Goal: Task Accomplishment & Management: Manage account settings

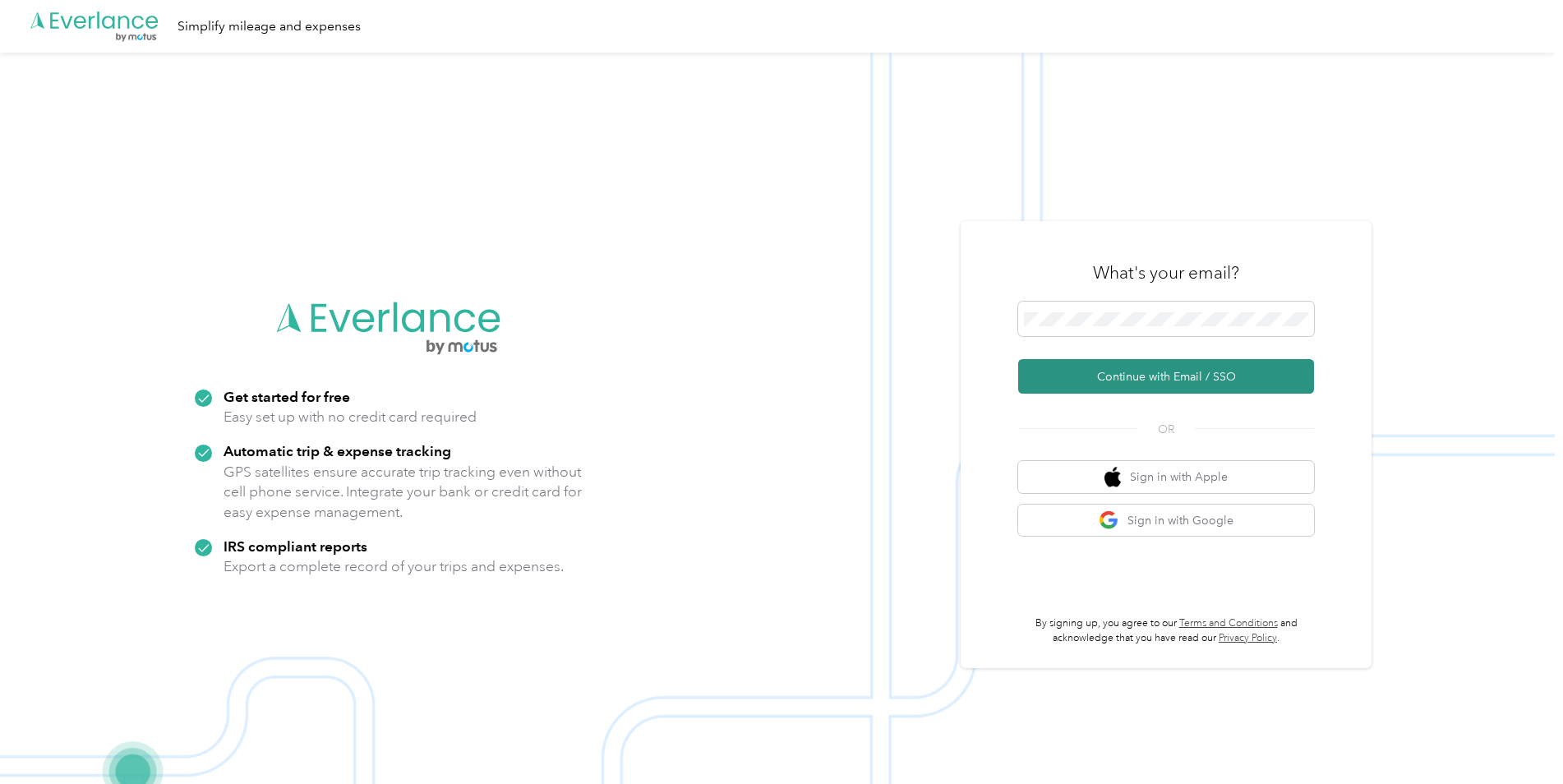
click at [1157, 369] on button "Continue with Email / SSO" at bounding box center [1166, 377] width 296 height 35
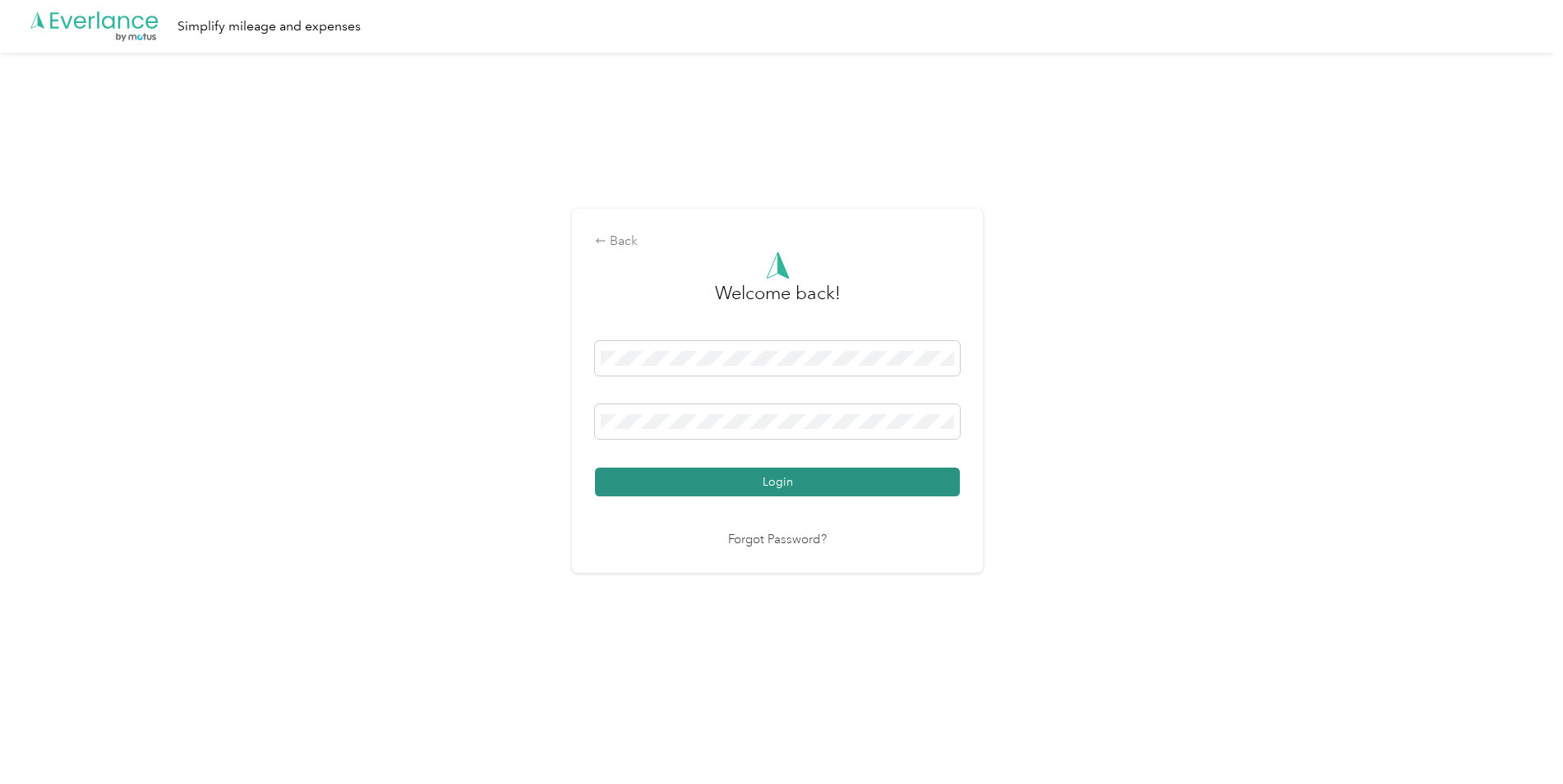
click at [705, 472] on button "Login" at bounding box center [778, 481] width 365 height 28
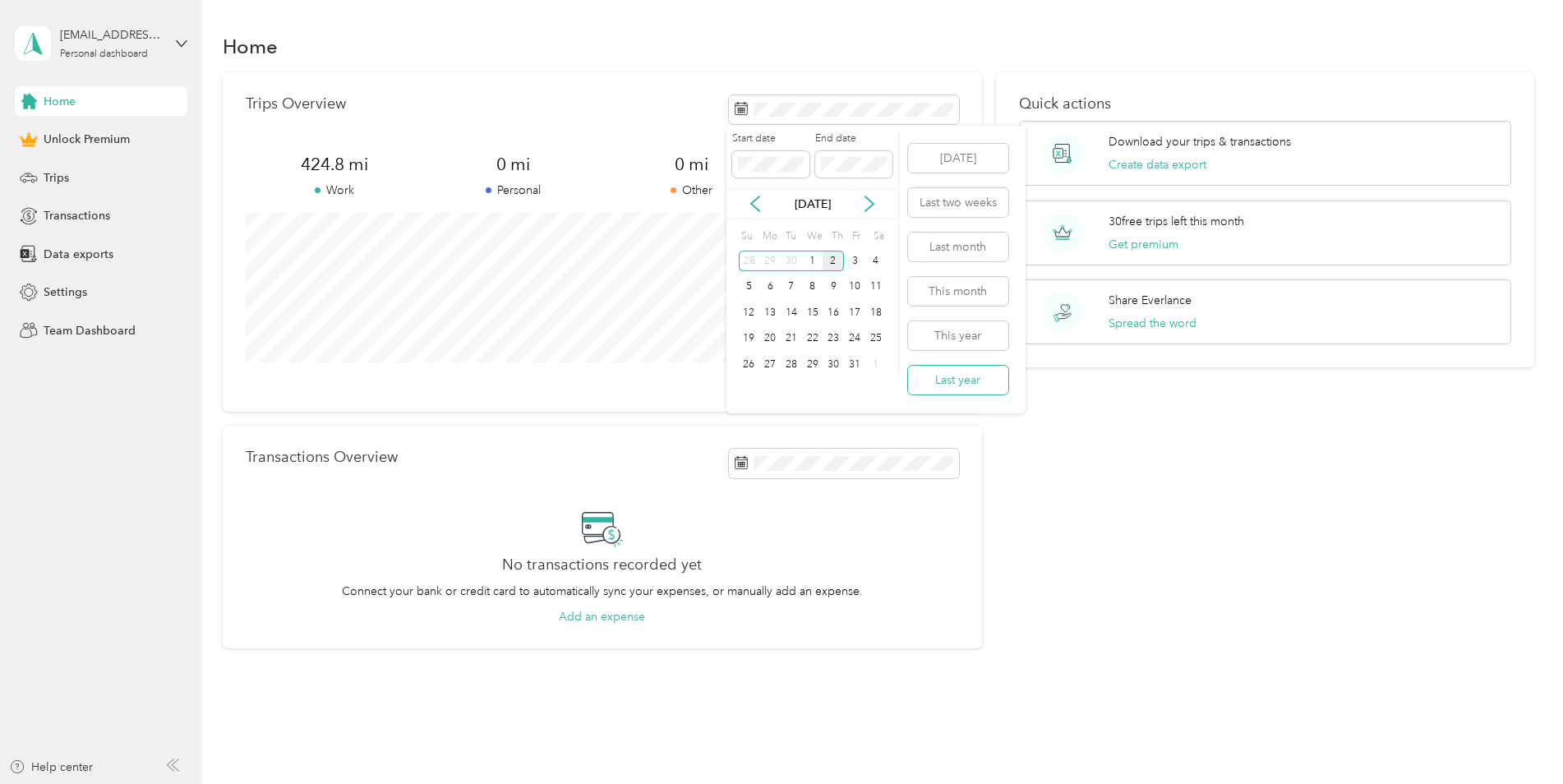
click at [959, 376] on button "Last year" at bounding box center [958, 380] width 100 height 28
click at [97, 253] on span "Data exports" at bounding box center [78, 254] width 70 height 17
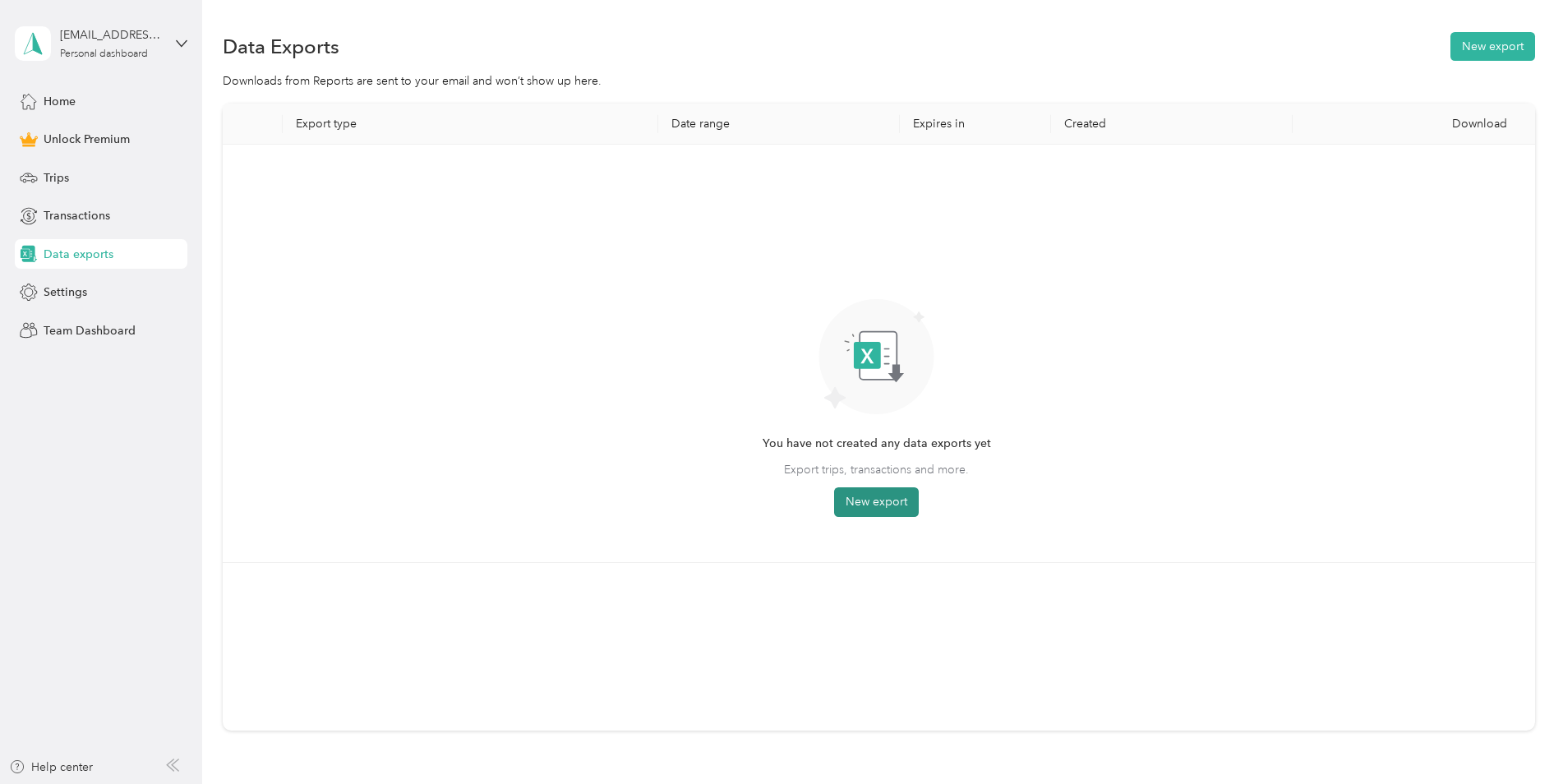
click at [860, 502] on button "New export" at bounding box center [876, 502] width 84 height 29
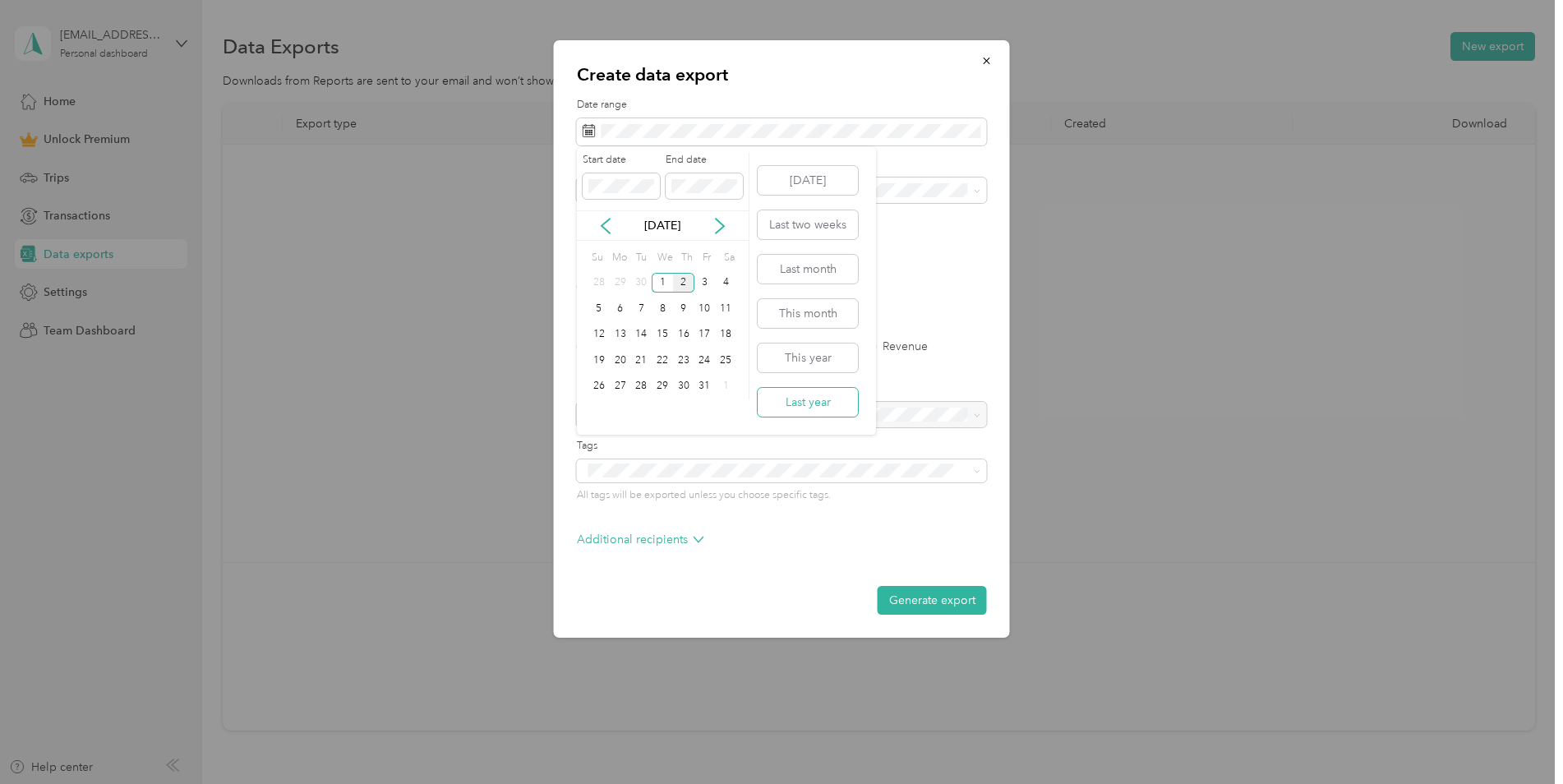
click at [782, 399] on button "Last year" at bounding box center [807, 402] width 100 height 28
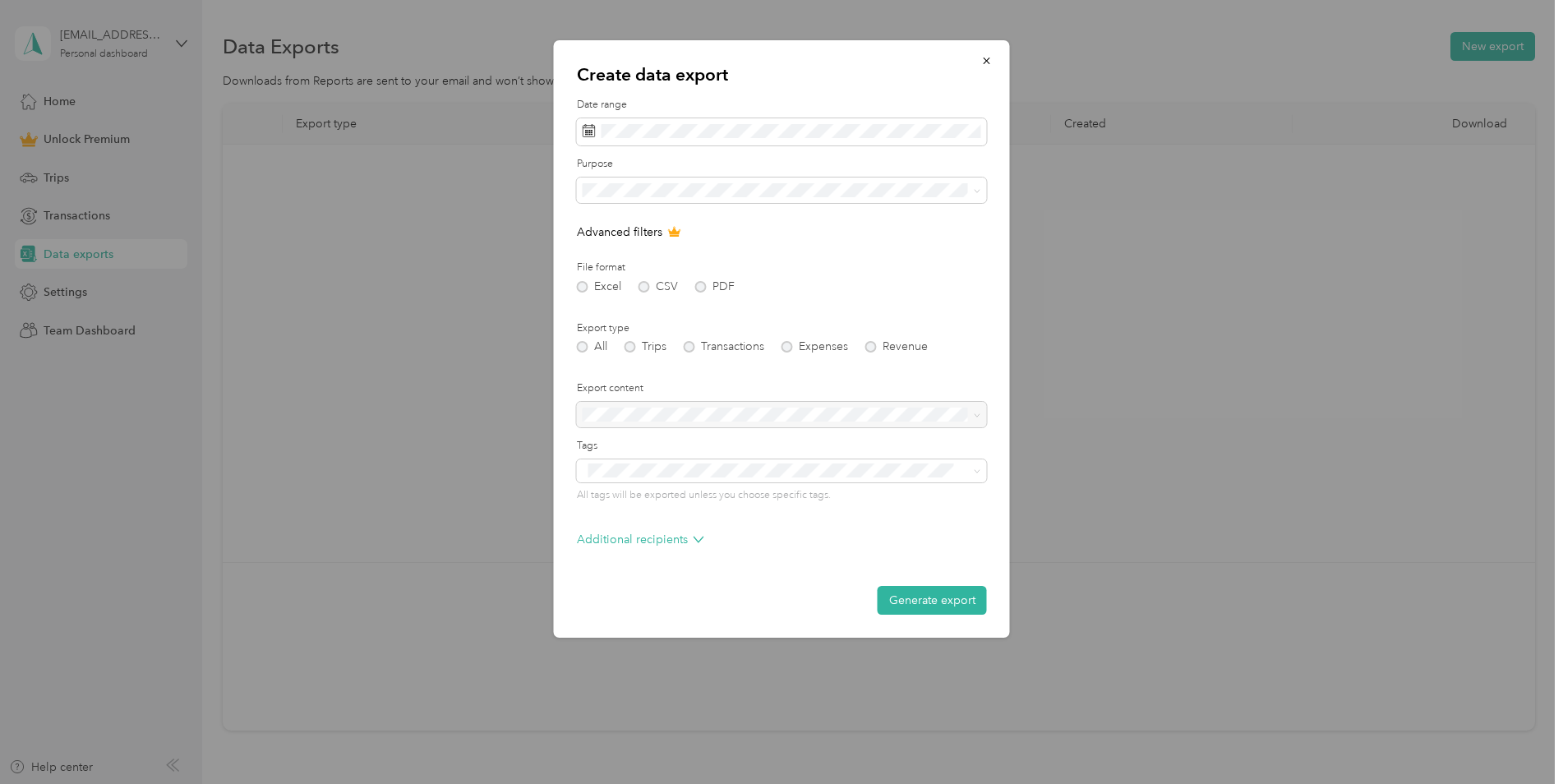
click at [632, 254] on ol "All Work Personal Doordash Other Charity Medical Moving Commute" at bounding box center [782, 319] width 410 height 230
click at [627, 250] on li "Work" at bounding box center [782, 247] width 410 height 28
click at [701, 286] on div "Excel CSV PDF" at bounding box center [782, 286] width 410 height 12
click at [700, 285] on div "Excel CSV PDF" at bounding box center [782, 286] width 410 height 12
click at [644, 285] on div "Excel CSV PDF" at bounding box center [782, 286] width 410 height 12
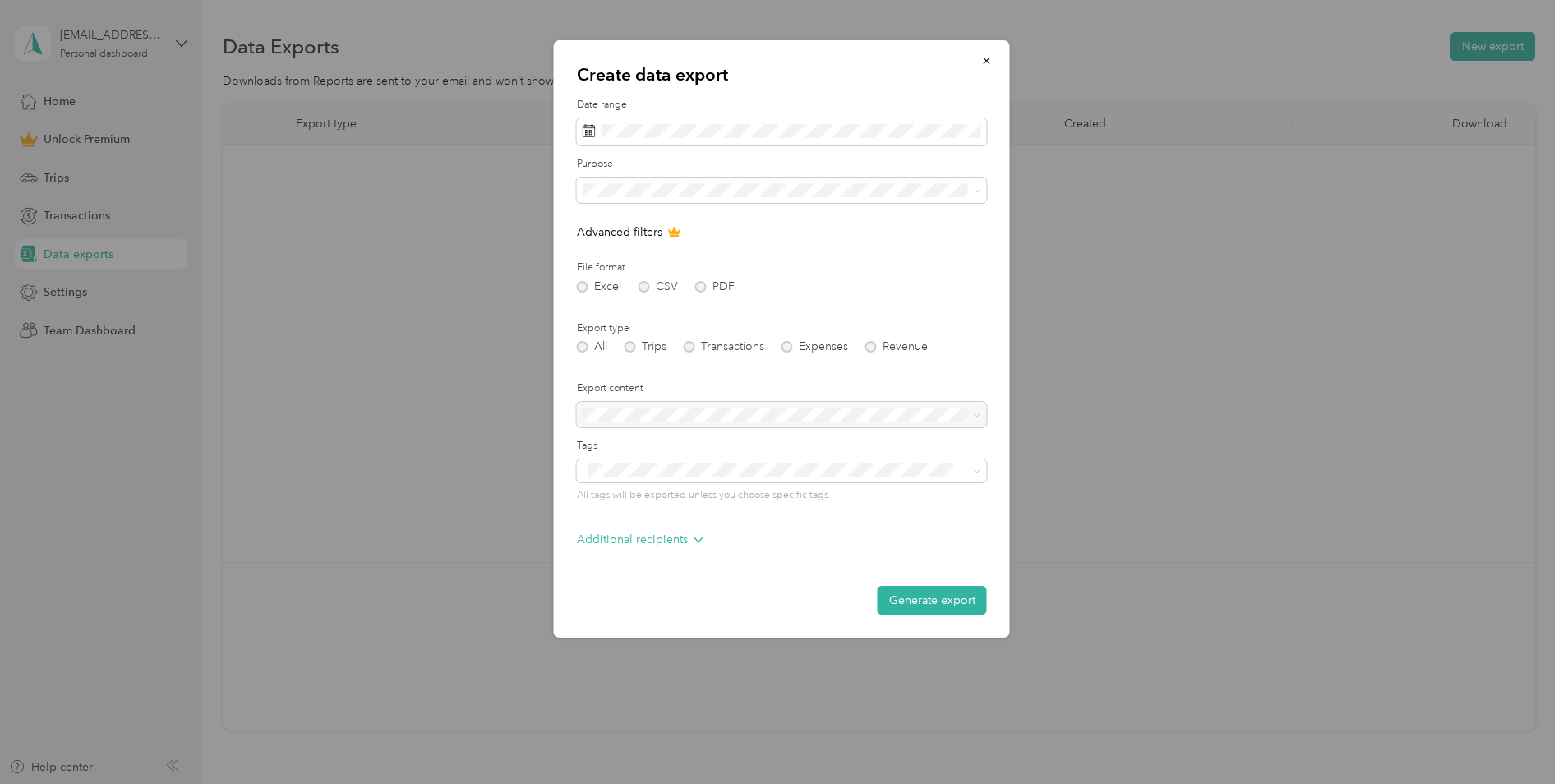
click at [581, 341] on div "All Trips Transactions Expenses Revenue" at bounding box center [782, 347] width 410 height 12
click at [635, 346] on div "All Trips Transactions Expenses Revenue" at bounding box center [782, 347] width 410 height 12
click at [634, 346] on div "All Trips Transactions Expenses Revenue" at bounding box center [782, 347] width 410 height 12
click at [717, 416] on div at bounding box center [782, 414] width 410 height 27
click at [946, 595] on button "Generate export" at bounding box center [932, 600] width 109 height 28
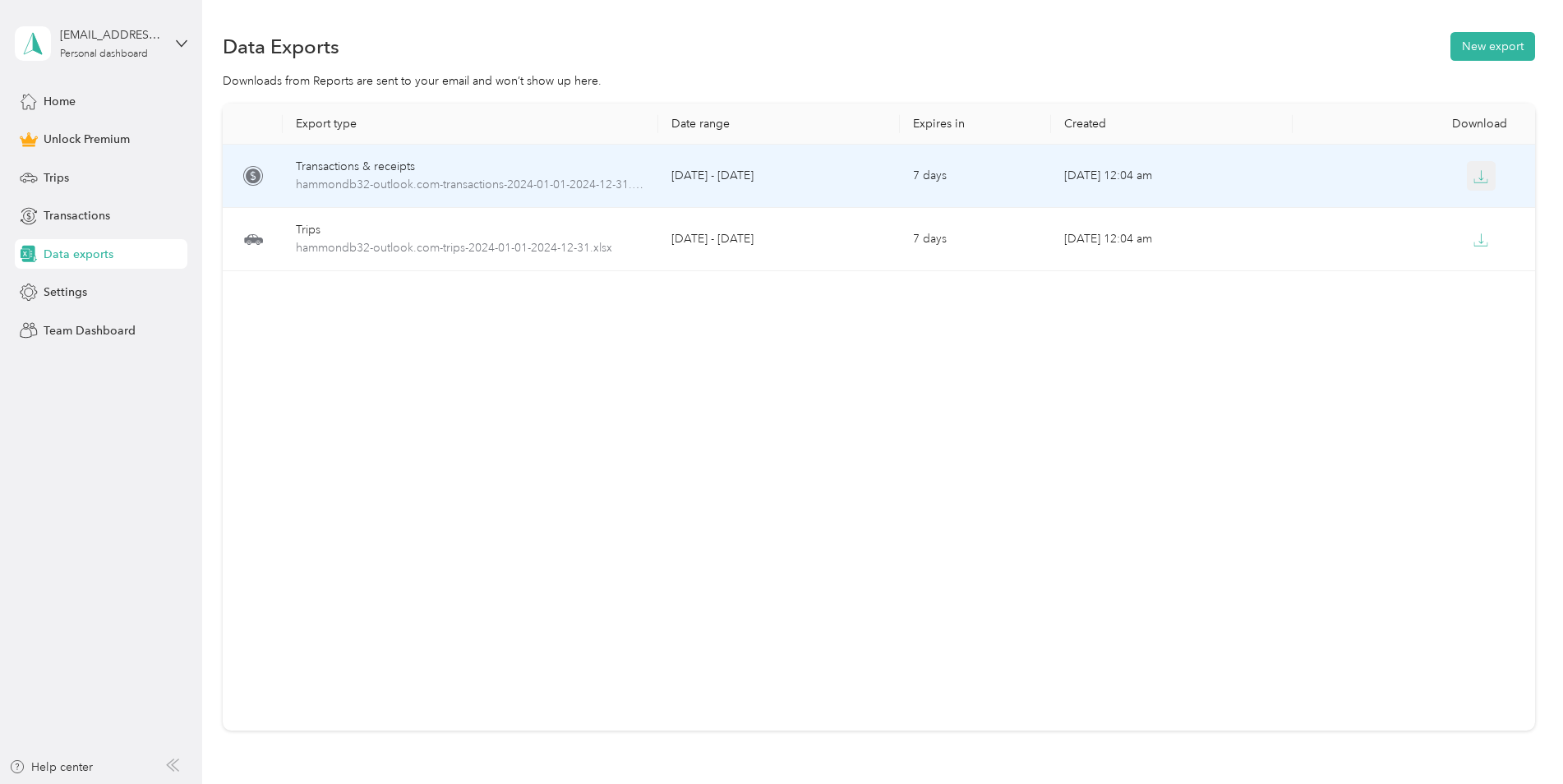
click at [1481, 173] on icon "button" at bounding box center [1480, 177] width 15 height 15
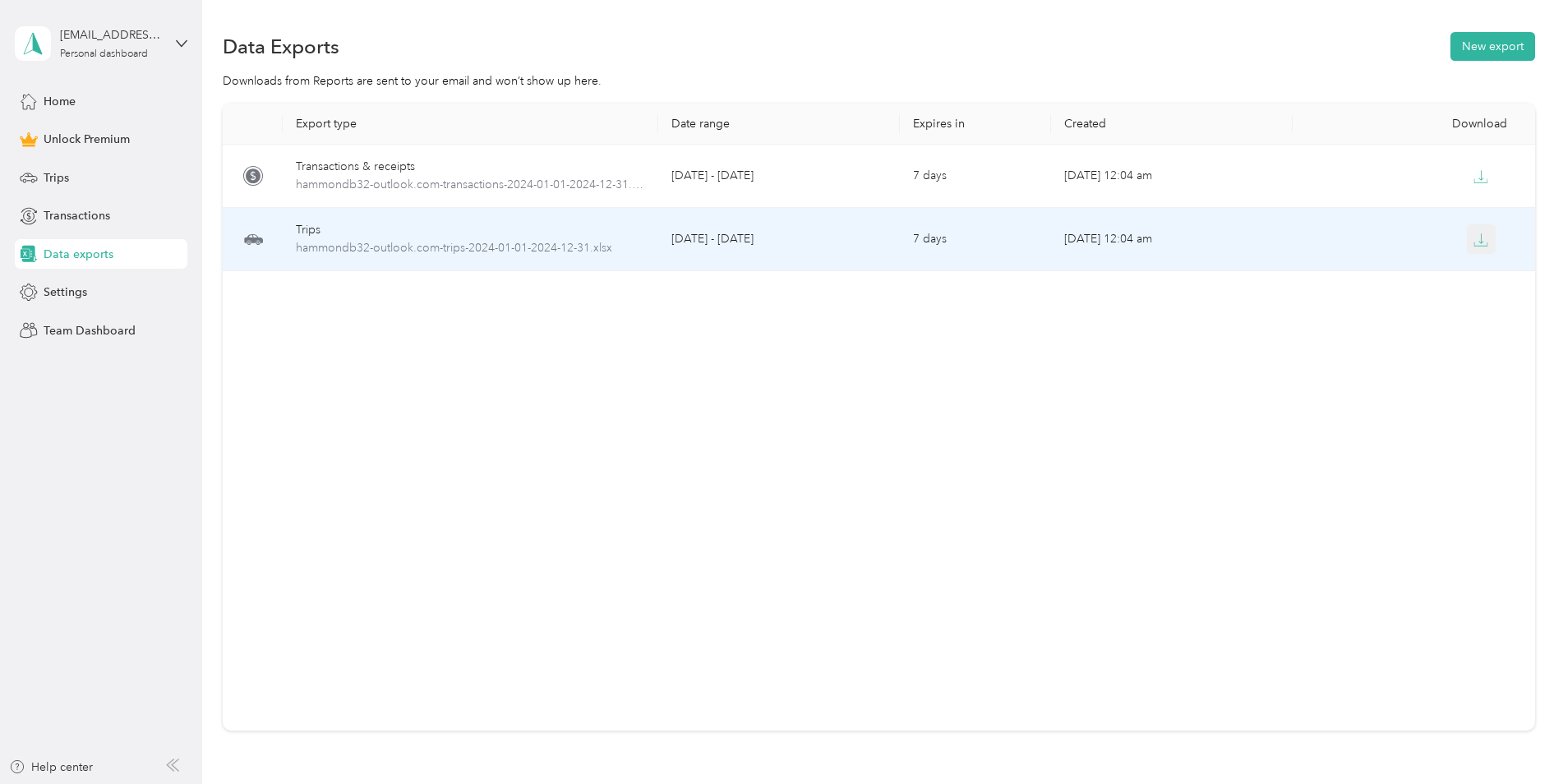
click at [1482, 244] on icon "button" at bounding box center [1480, 240] width 15 height 15
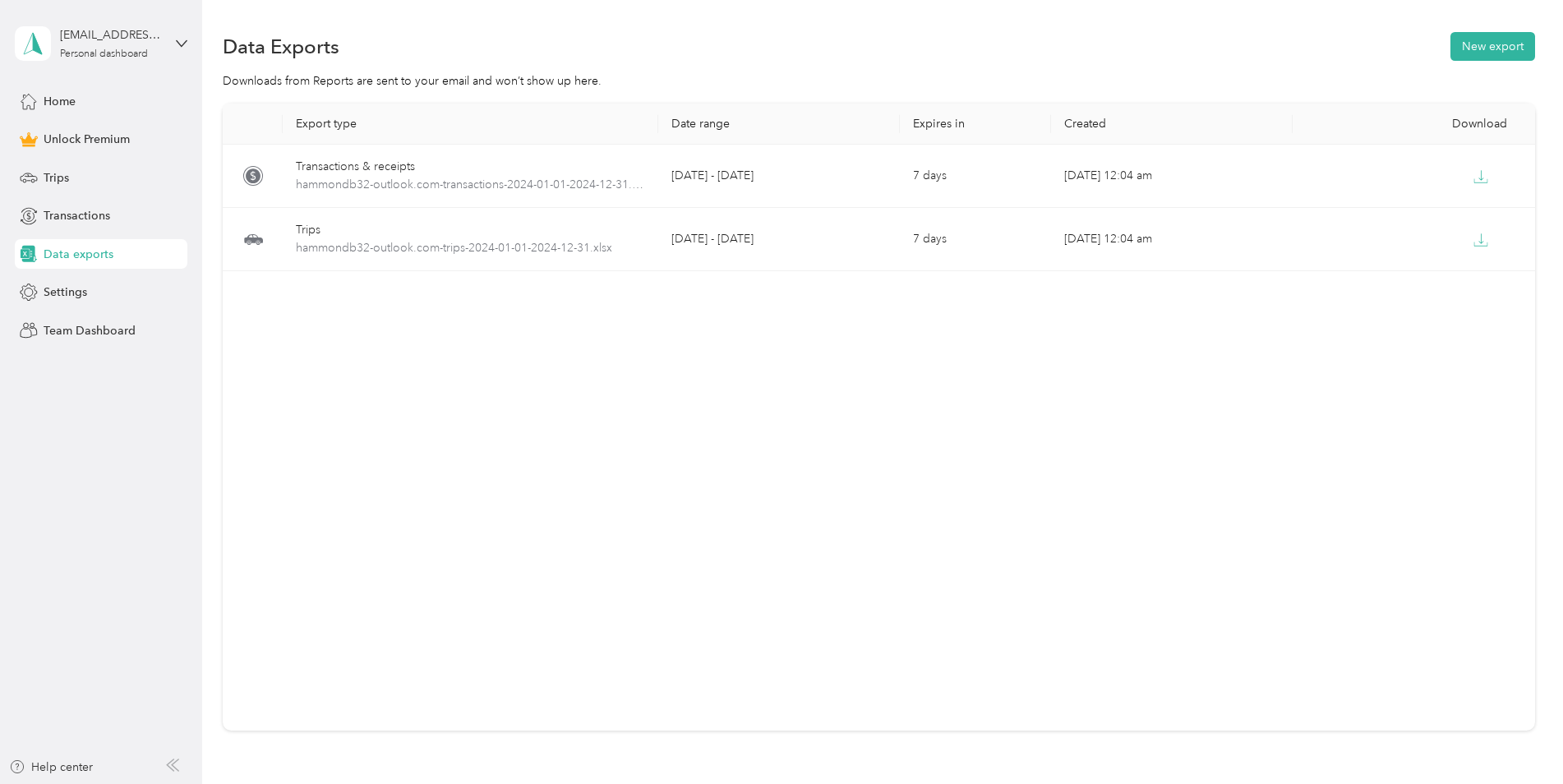
click at [841, 458] on div "Export type Date range Expires in Created Download Transactions & receipts hamm…" at bounding box center [879, 417] width 1313 height 627
click at [96, 29] on div "[EMAIL_ADDRESS][DOMAIN_NAME]" at bounding box center [111, 35] width 103 height 17
click at [64, 130] on div "Log out" at bounding box center [61, 130] width 63 height 17
